Goal: Task Accomplishment & Management: Manage account settings

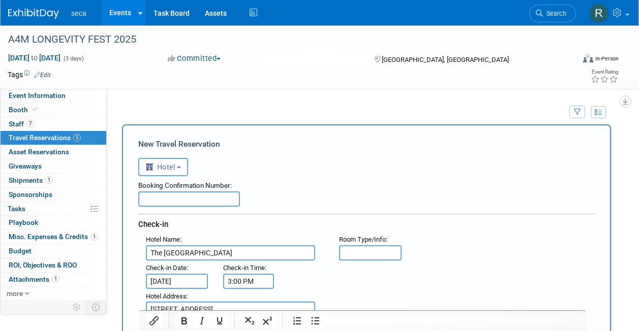
select select "6"
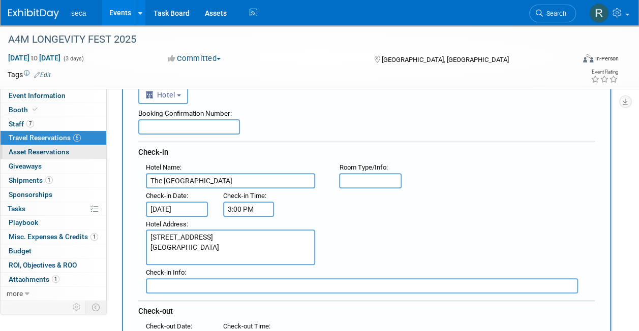
scroll to position [73, 0]
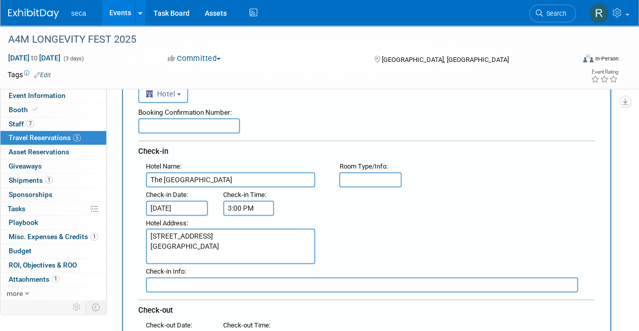
click at [116, 16] on link "Events" at bounding box center [120, 12] width 37 height 25
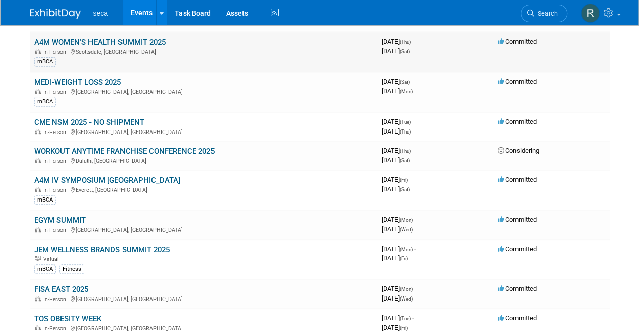
scroll to position [85, 0]
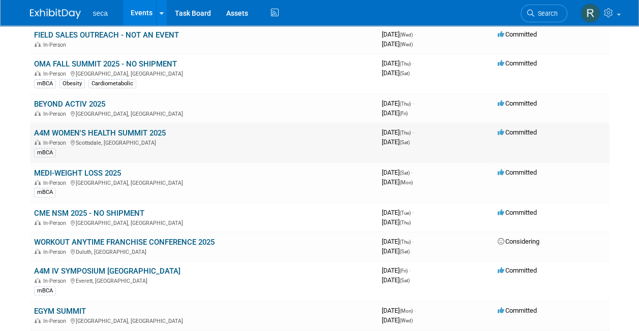
click at [113, 131] on link "A4M WOMEN'S HEALTH SUMMIT 2025" at bounding box center [100, 133] width 132 height 9
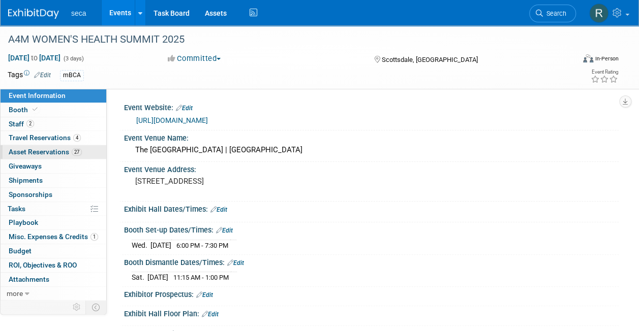
click at [43, 150] on span "Asset Reservations 27" at bounding box center [45, 152] width 73 height 8
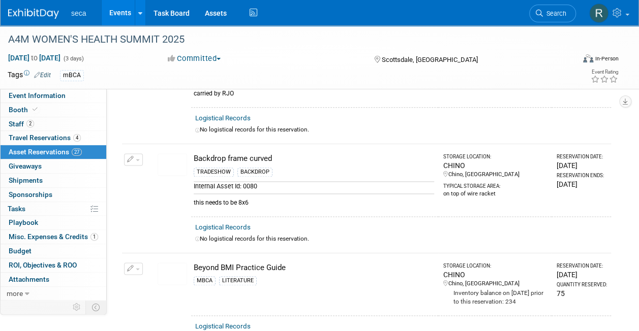
scroll to position [606, 0]
click at [136, 159] on span "button" at bounding box center [138, 160] width 4 height 2
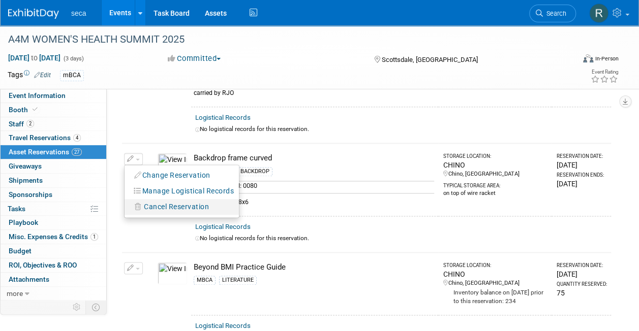
click at [154, 204] on span "Cancel Reservation" at bounding box center [176, 207] width 65 height 8
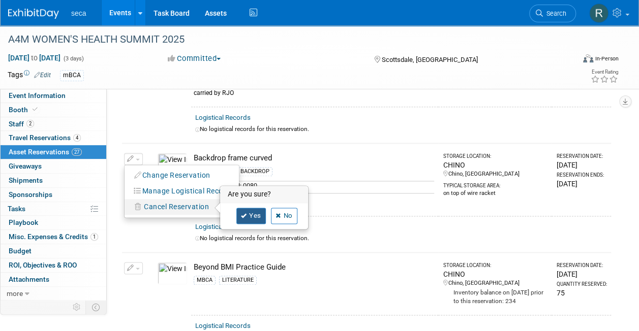
click at [257, 208] on link "Yes" at bounding box center [250, 216] width 29 height 16
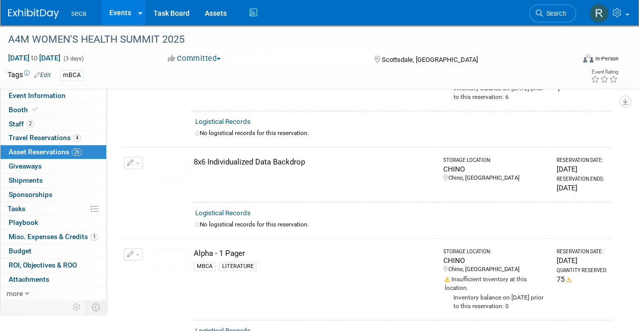
scroll to position [64, 0]
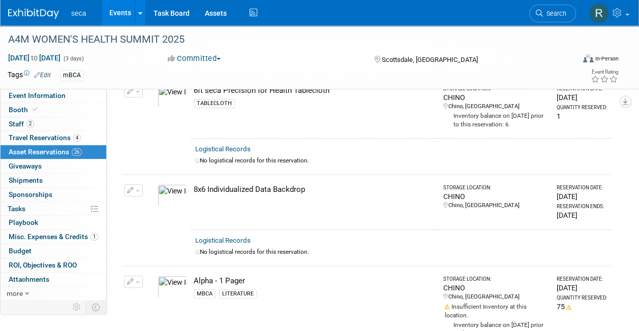
click at [130, 185] on button "button" at bounding box center [133, 191] width 19 height 12
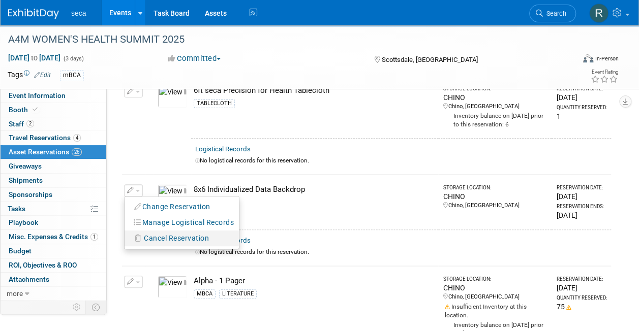
click at [168, 236] on span "Cancel Reservation" at bounding box center [176, 238] width 65 height 8
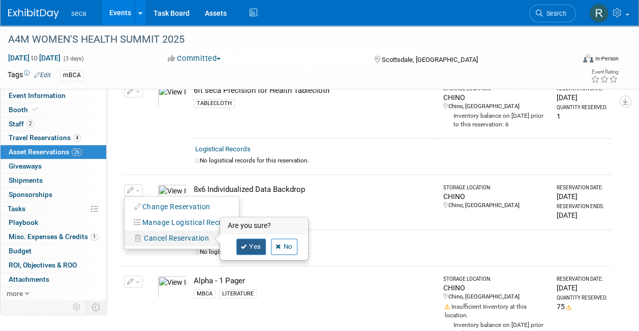
click at [257, 250] on link "Yes" at bounding box center [250, 247] width 29 height 16
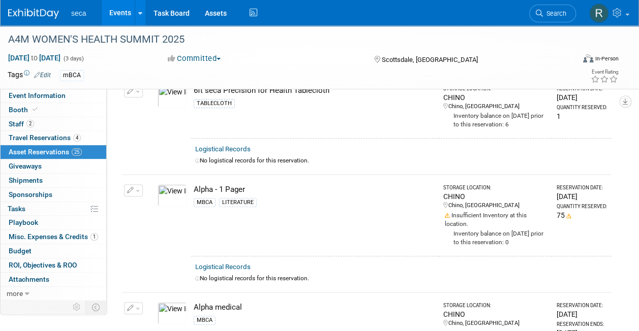
scroll to position [0, 0]
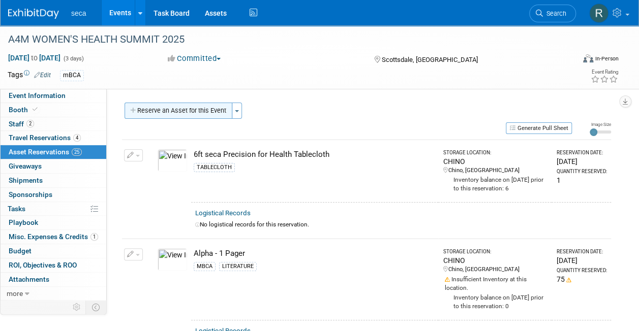
click at [171, 111] on button "Reserve an Asset for this Event" at bounding box center [179, 111] width 108 height 16
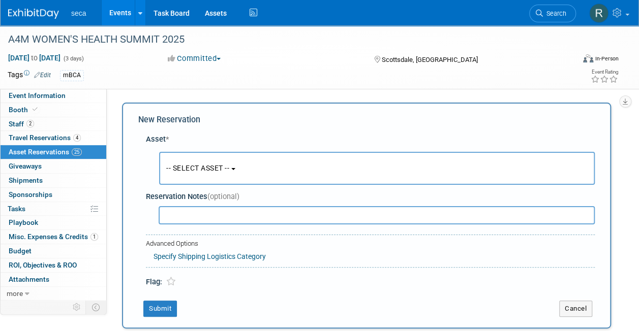
scroll to position [10, 0]
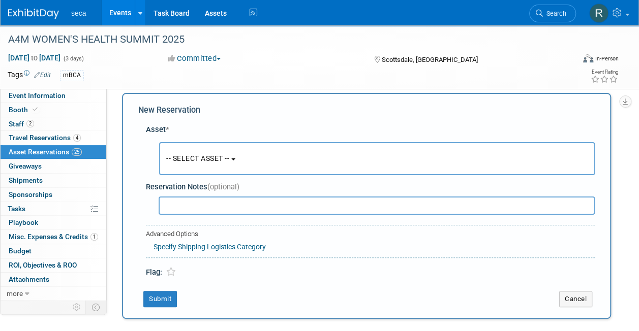
click at [190, 156] on span "-- SELECT ASSET --" at bounding box center [197, 159] width 63 height 8
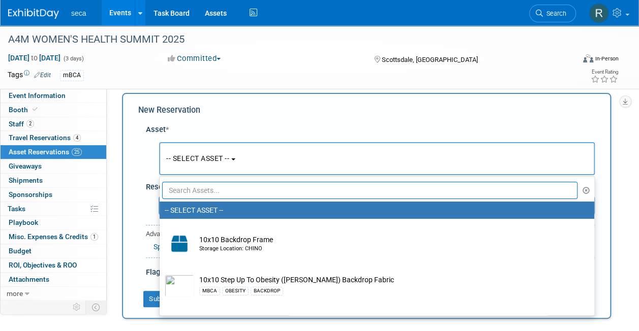
click at [193, 190] on input "text" at bounding box center [369, 190] width 415 height 17
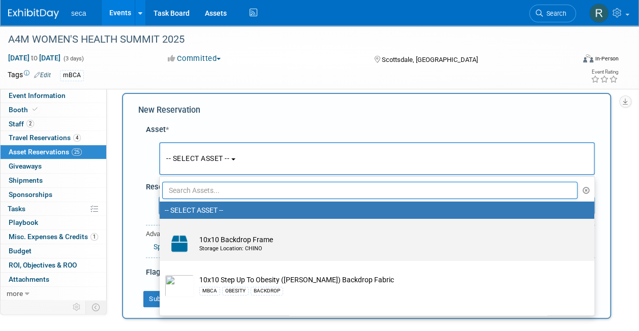
click at [207, 241] on td "10x10 Backdrop Frame Storage Location: CHINO" at bounding box center [384, 244] width 380 height 22
click at [161, 231] on input "10x10 Backdrop Frame Storage Location: CHINO" at bounding box center [158, 228] width 7 height 7
select select "10729217"
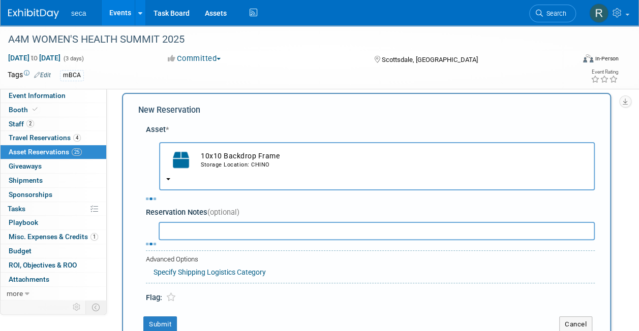
select select "9"
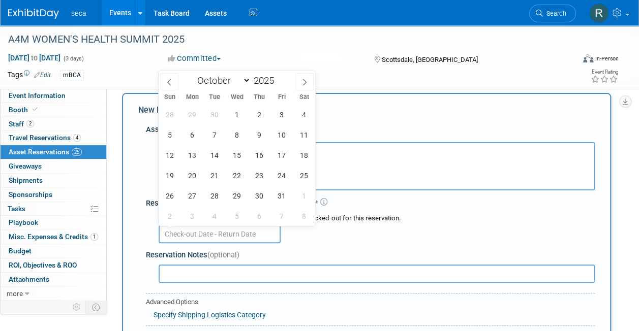
click at [206, 233] on input "text" at bounding box center [220, 234] width 122 height 18
click at [261, 114] on span "2" at bounding box center [259, 115] width 20 height 20
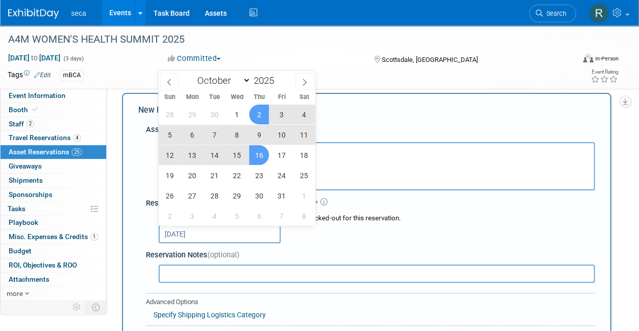
click at [266, 152] on span "16" at bounding box center [259, 155] width 20 height 20
type input "[DATE] to [DATE]"
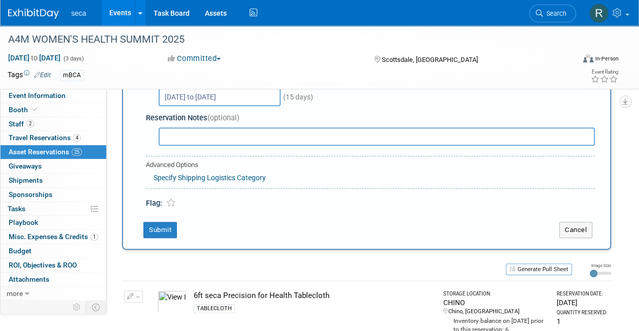
scroll to position [180, 0]
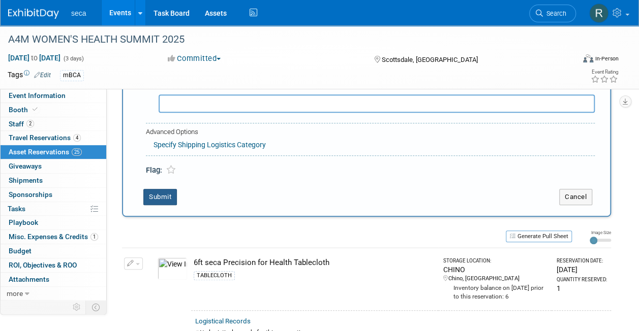
click at [161, 198] on button "Submit" at bounding box center [160, 197] width 34 height 16
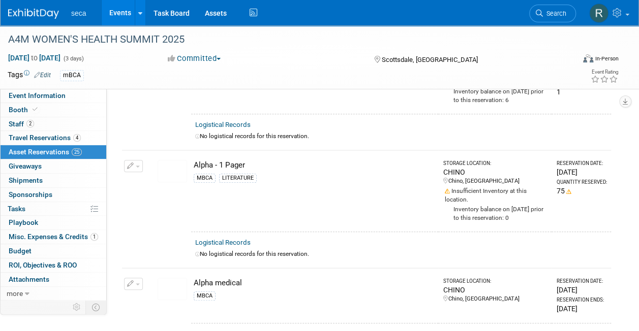
scroll to position [12, 0]
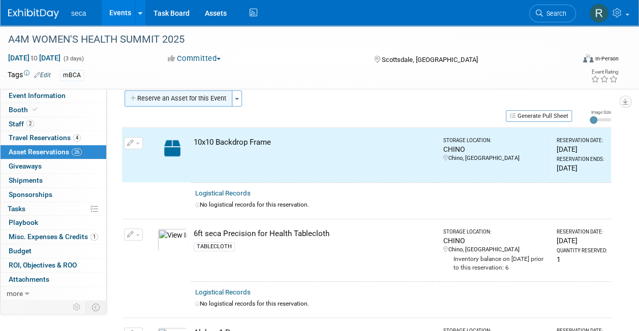
click at [179, 95] on button "Reserve an Asset for this Event" at bounding box center [179, 98] width 108 height 16
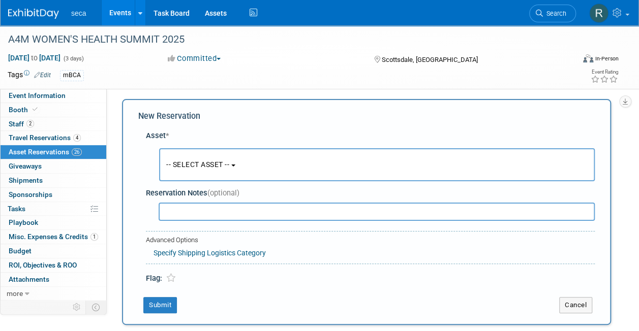
scroll to position [10, 0]
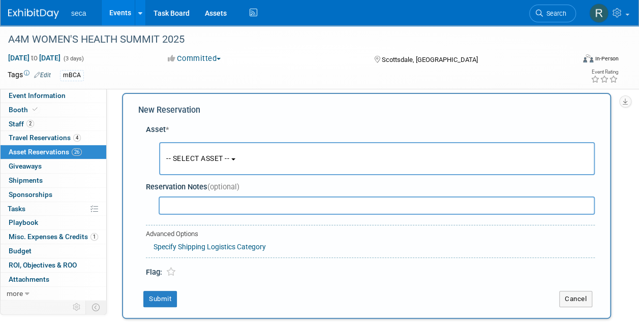
click at [184, 159] on span "-- SELECT ASSET --" at bounding box center [197, 159] width 63 height 8
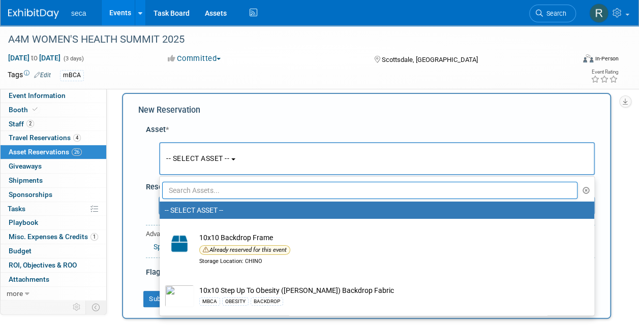
click at [224, 192] on input "text" at bounding box center [369, 190] width 415 height 17
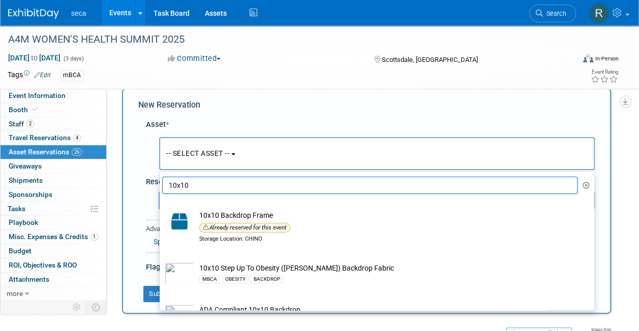
scroll to position [14, 0]
type input "1"
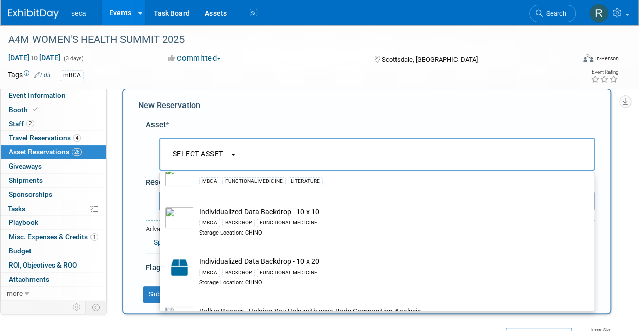
scroll to position [103, 0]
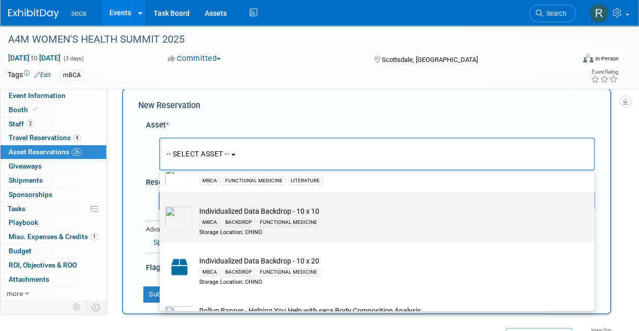
type input "functional"
click at [236, 211] on td "Individualized Data Backdrop - 10 x 10 MBCA BACKDROP FUNCTIONAL MEDICINE Storag…" at bounding box center [384, 221] width 380 height 30
click at [161, 205] on input "Individualized Data Backdrop - 10 x 10 MBCA BACKDROP FUNCTIONAL MEDICINE Storag…" at bounding box center [158, 201] width 7 height 7
select select "10727284"
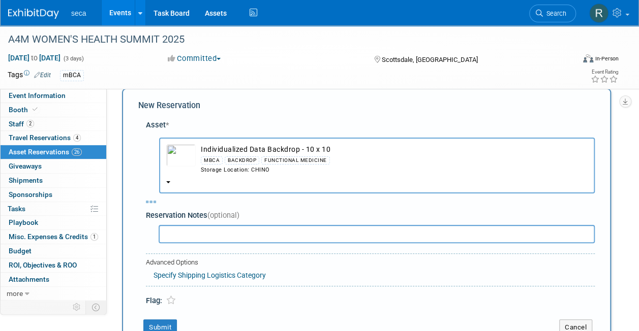
select select "9"
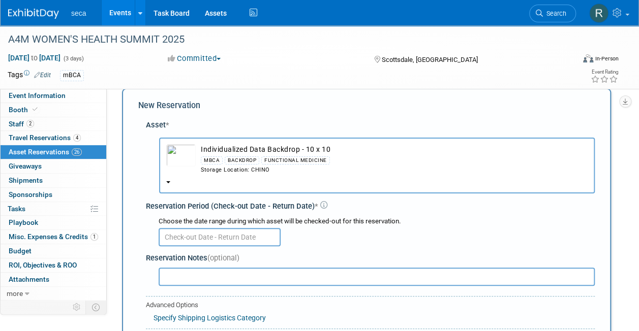
click at [203, 233] on input "text" at bounding box center [220, 237] width 122 height 18
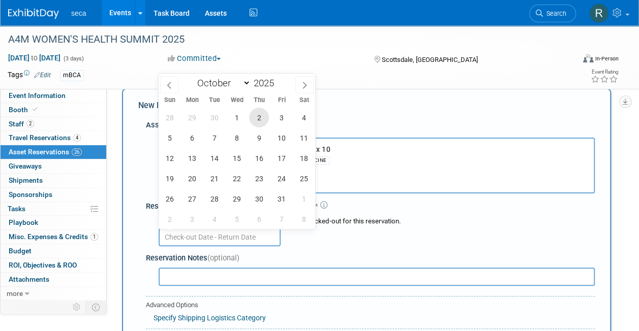
click at [259, 118] on span "2" at bounding box center [259, 118] width 20 height 20
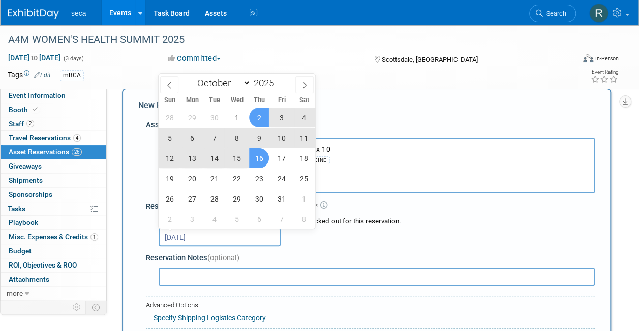
click at [259, 163] on span "16" at bounding box center [259, 158] width 20 height 20
type input "[DATE] to [DATE]"
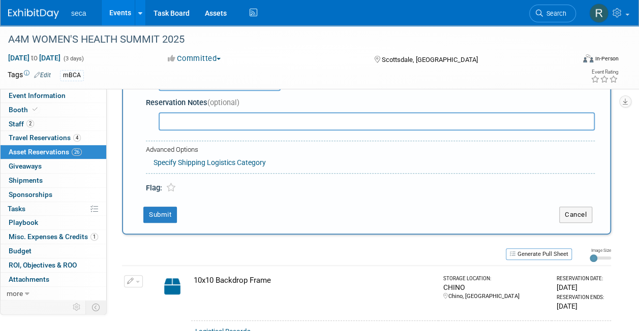
scroll to position [170, 0]
click at [155, 217] on button "Submit" at bounding box center [160, 214] width 34 height 16
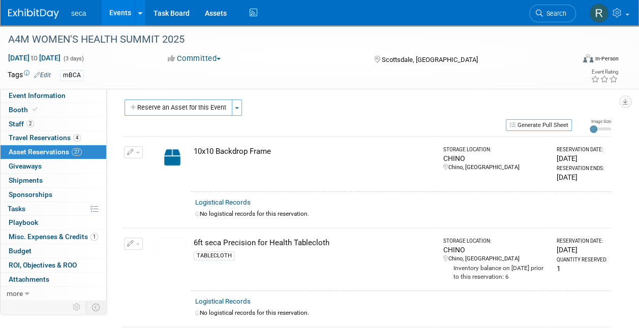
scroll to position [0, 0]
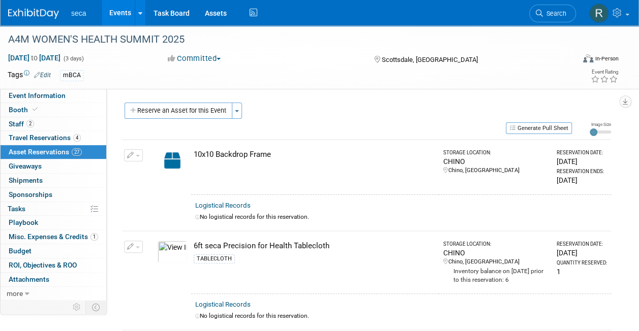
click at [554, 65] on div "Virtual In-Person Hybrid <img src="[URL][DOMAIN_NAME]" style="width: 22px; heig…" at bounding box center [574, 60] width 89 height 15
